Goal: Check status: Check status

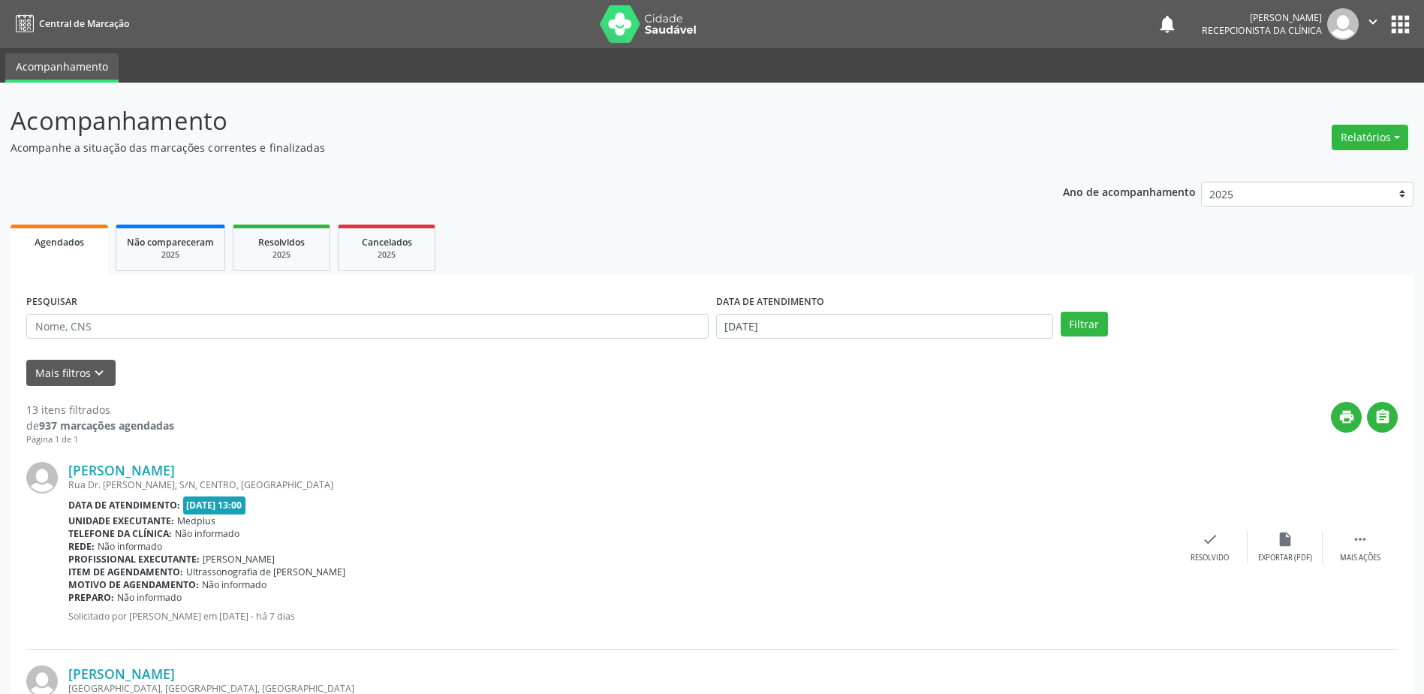
drag, startPoint x: 1245, startPoint y: 405, endPoint x: 1225, endPoint y: 399, distance: 20.4
click at [1244, 405] on div "print " at bounding box center [786, 424] width 1224 height 44
drag, startPoint x: 1147, startPoint y: 404, endPoint x: 1205, endPoint y: 333, distance: 91.8
click at [1209, 334] on div "Filtrar" at bounding box center [1229, 325] width 345 height 26
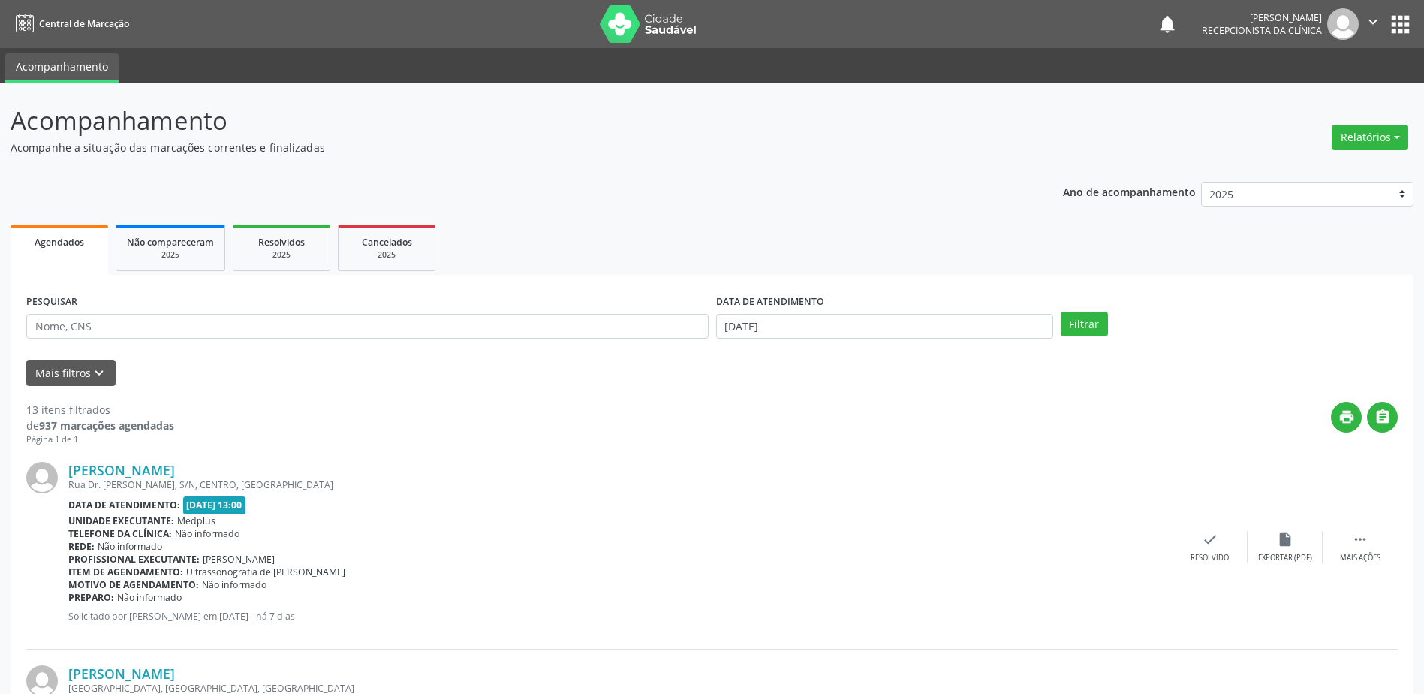
drag, startPoint x: 1013, startPoint y: 132, endPoint x: 964, endPoint y: 132, distance: 49.5
click at [1006, 132] on header "Acompanhamento Acompanhe a situação das marcações correntes e finalizadas Relat…" at bounding box center [712, 128] width 1403 height 53
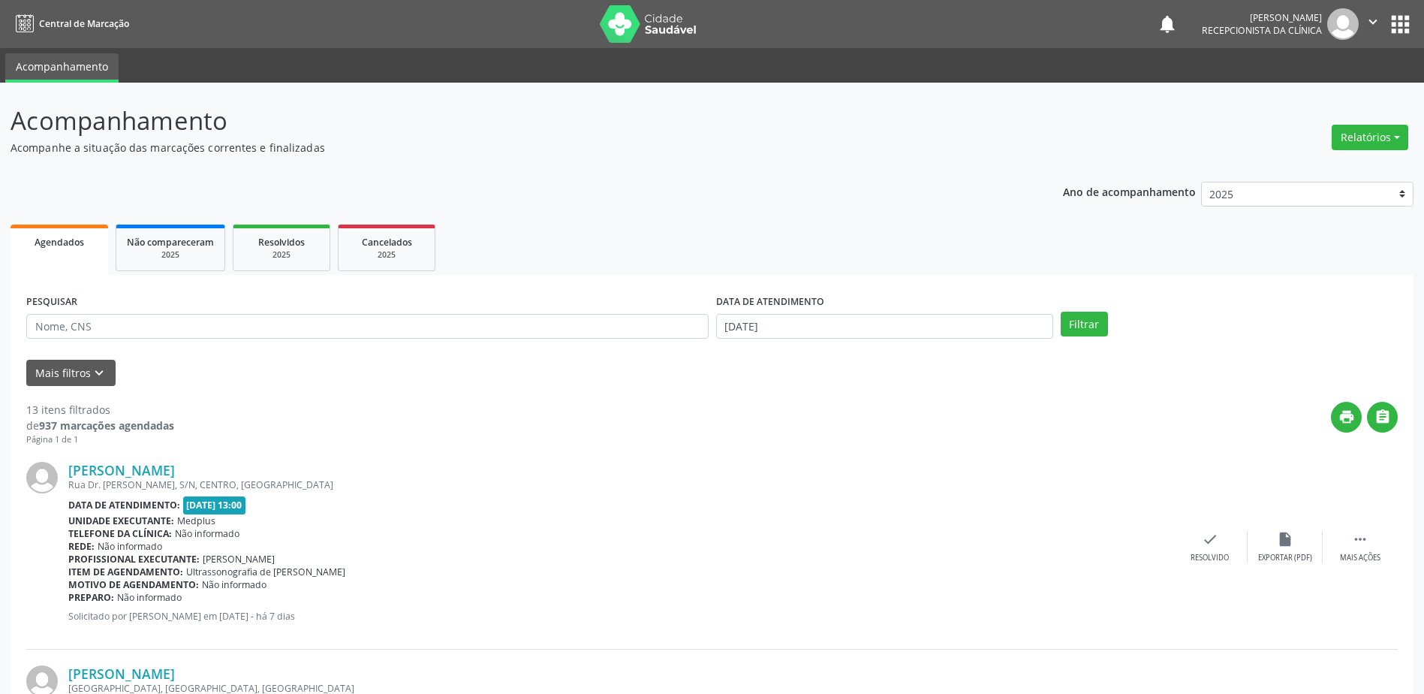
drag, startPoint x: 875, startPoint y: 201, endPoint x: 968, endPoint y: 122, distance: 122.0
click at [968, 122] on p "Acompanhamento" at bounding box center [502, 121] width 982 height 38
click at [1237, 381] on div "Mais filtros keyboard_arrow_down" at bounding box center [712, 373] width 1379 height 26
click at [1214, 384] on div "Mais filtros keyboard_arrow_down" at bounding box center [712, 373] width 1379 height 26
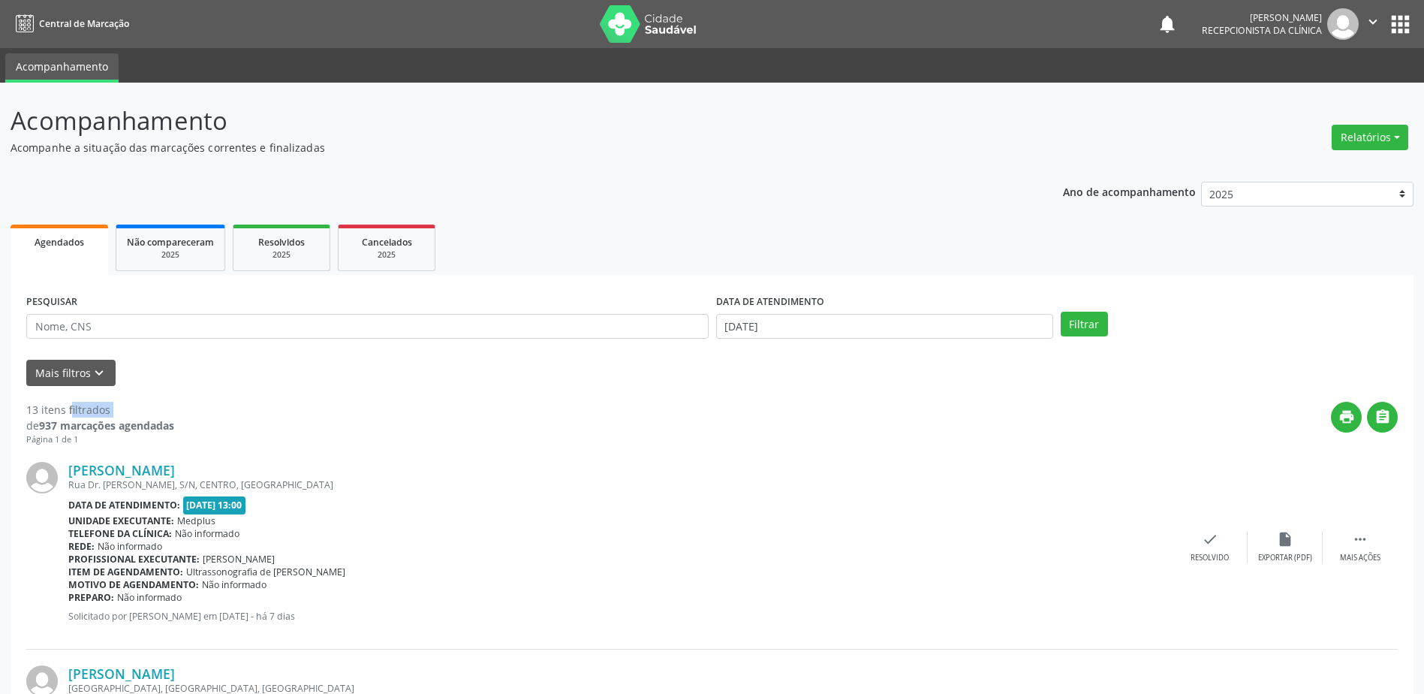
click at [1215, 384] on div "Mais filtros keyboard_arrow_down" at bounding box center [712, 373] width 1379 height 26
drag, startPoint x: 1215, startPoint y: 384, endPoint x: 857, endPoint y: 215, distance: 396.2
